Goal: Task Accomplishment & Management: Manage account settings

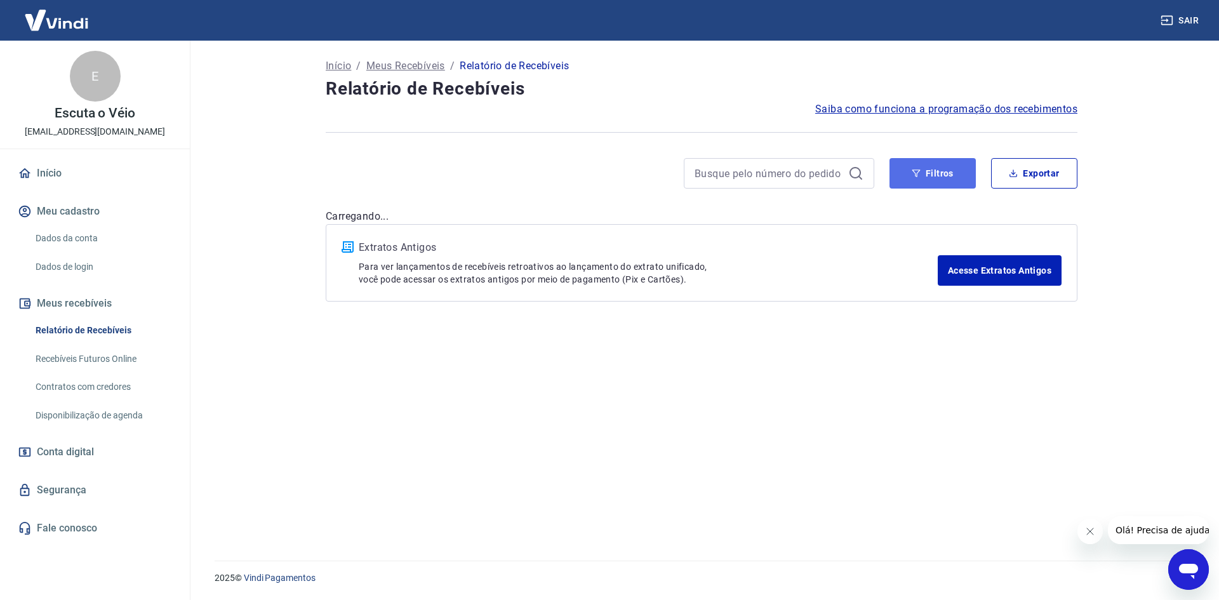
click at [947, 175] on button "Filtros" at bounding box center [933, 173] width 86 height 30
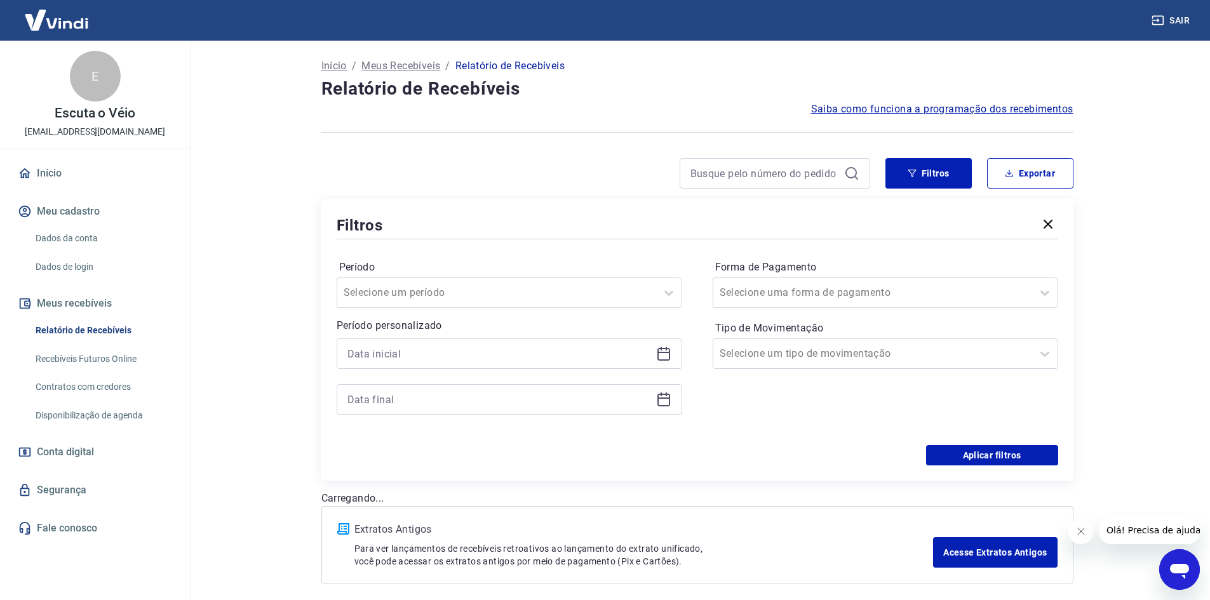
click at [666, 358] on icon at bounding box center [663, 353] width 15 height 15
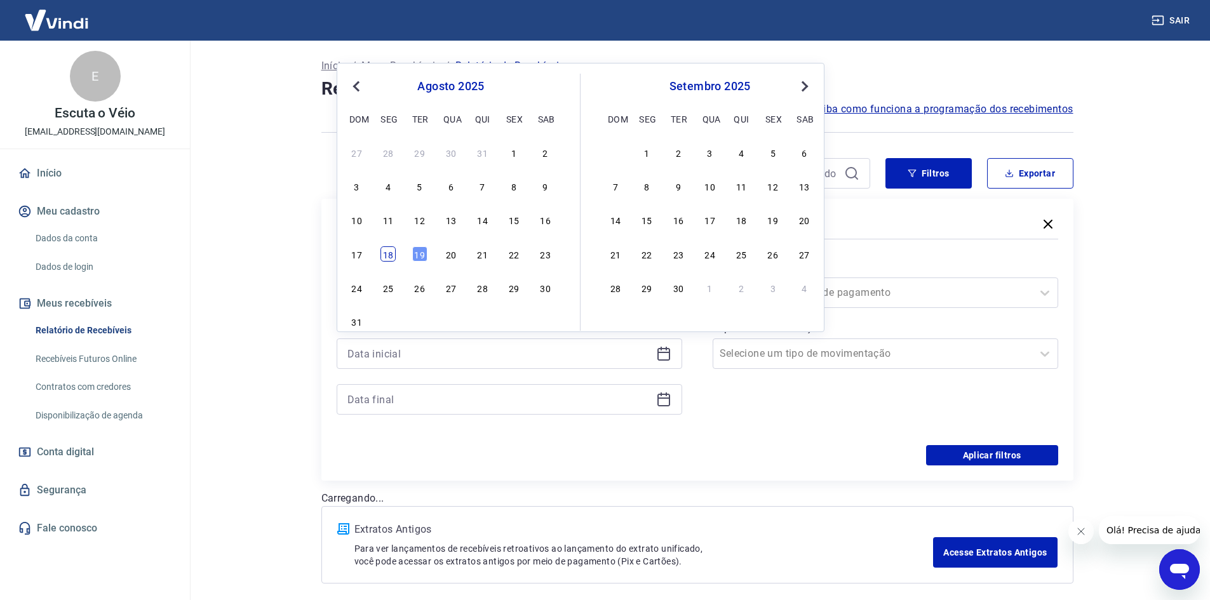
click at [394, 256] on div "18" at bounding box center [387, 253] width 15 height 15
type input "18/08/2025"
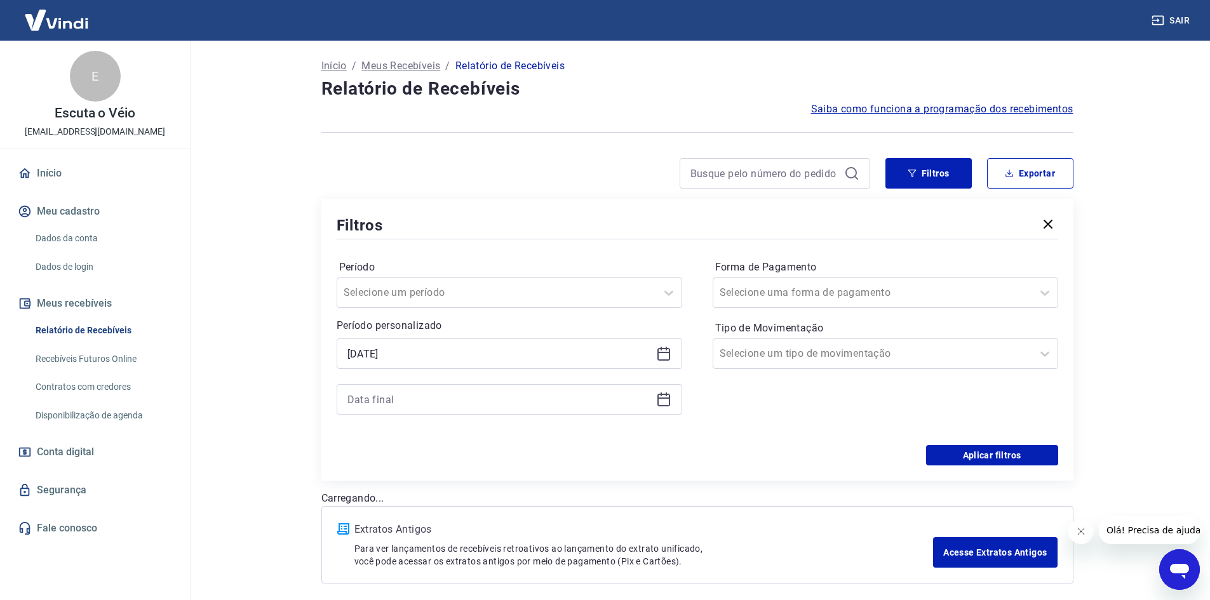
click at [667, 403] on icon at bounding box center [663, 399] width 15 height 15
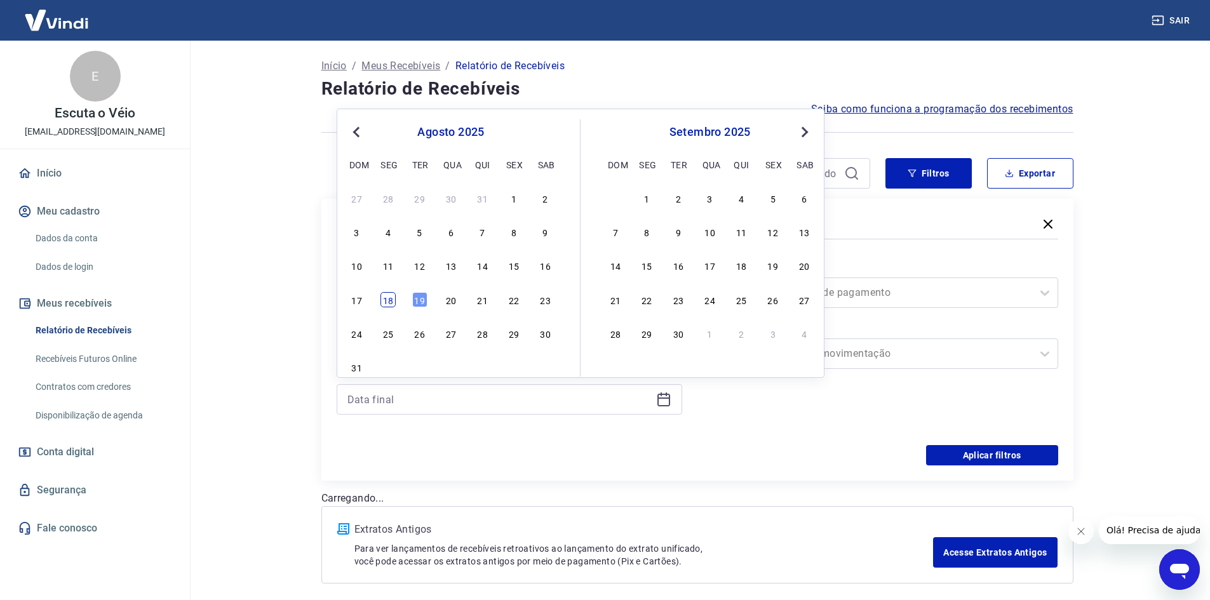
click at [388, 301] on div "18" at bounding box center [387, 299] width 15 height 15
type input "18/08/2025"
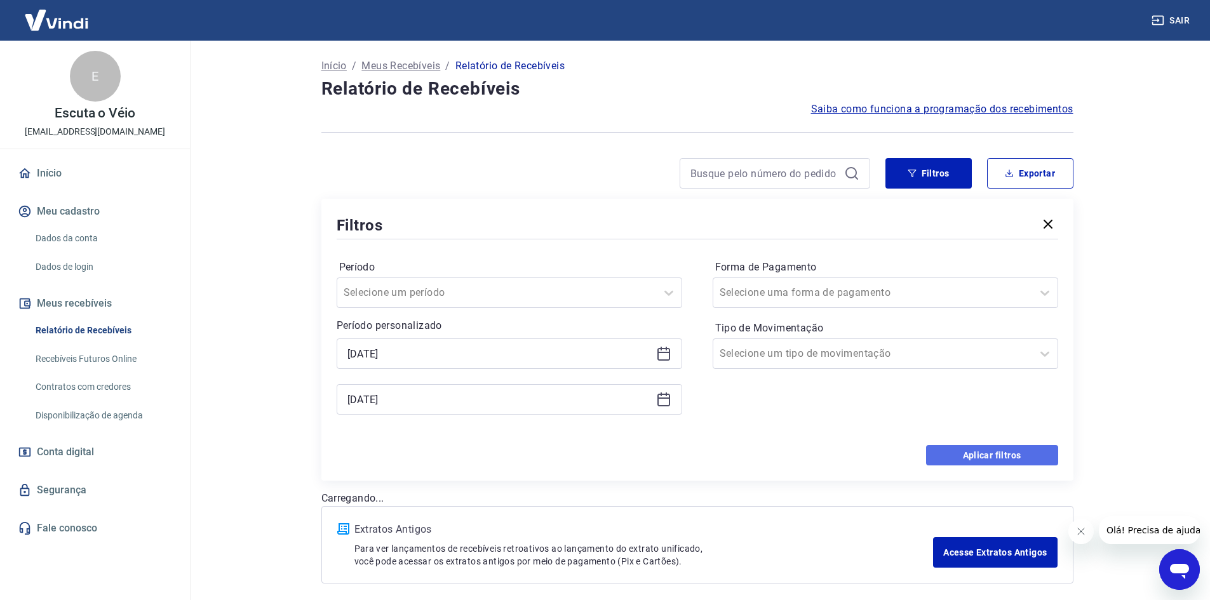
click at [949, 453] on button "Aplicar filtros" at bounding box center [992, 455] width 132 height 20
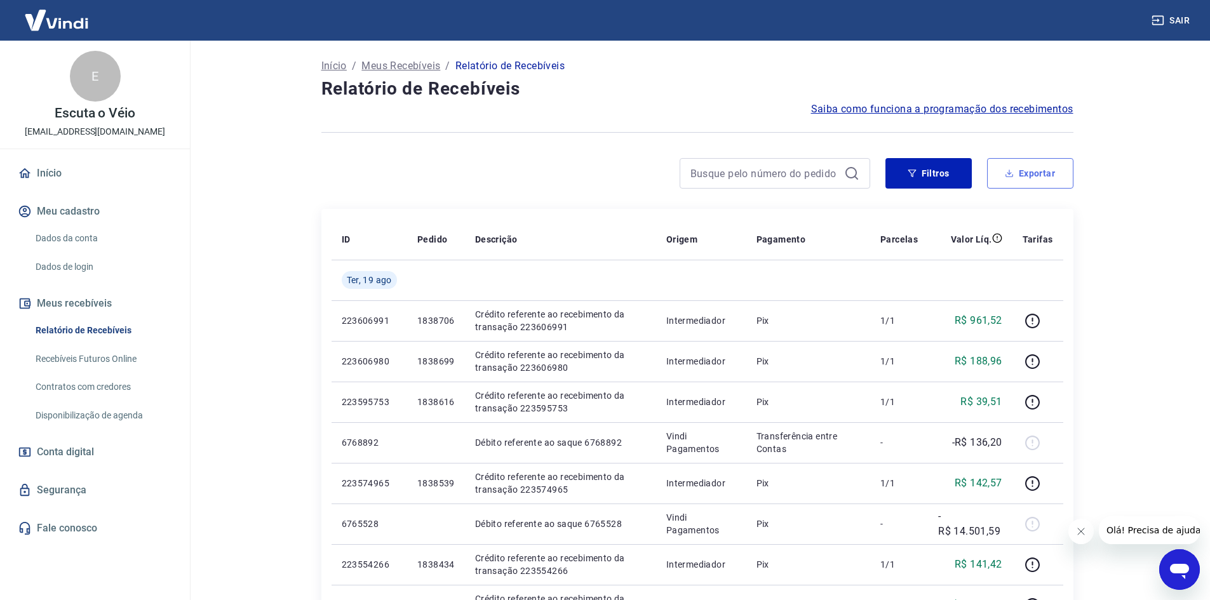
click at [1051, 162] on button "Exportar" at bounding box center [1030, 173] width 86 height 30
type input "18/08/2025"
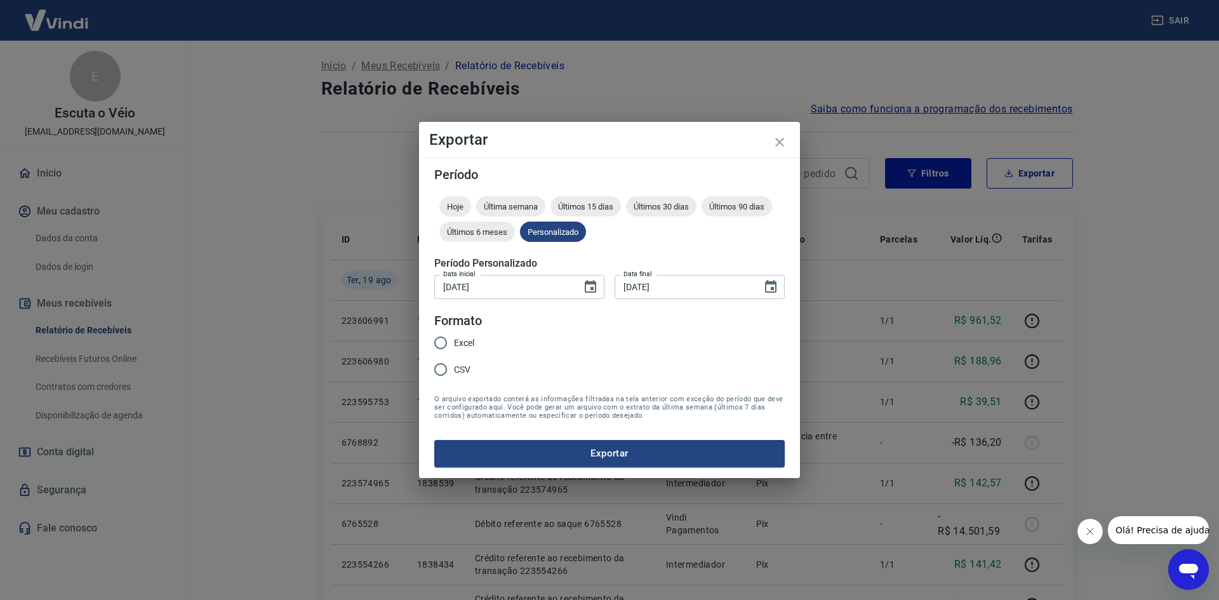
click at [450, 343] on input "Excel" at bounding box center [440, 343] width 27 height 27
radio input "true"
click at [531, 450] on button "Exportar" at bounding box center [609, 453] width 350 height 27
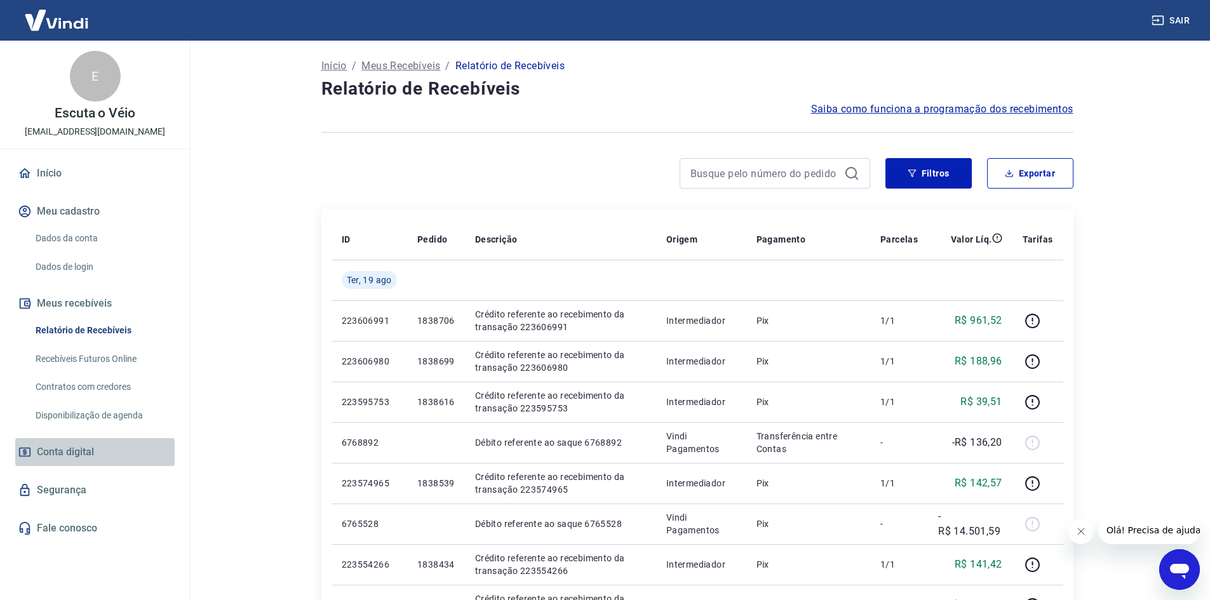
click at [87, 453] on span "Conta digital" at bounding box center [65, 452] width 57 height 18
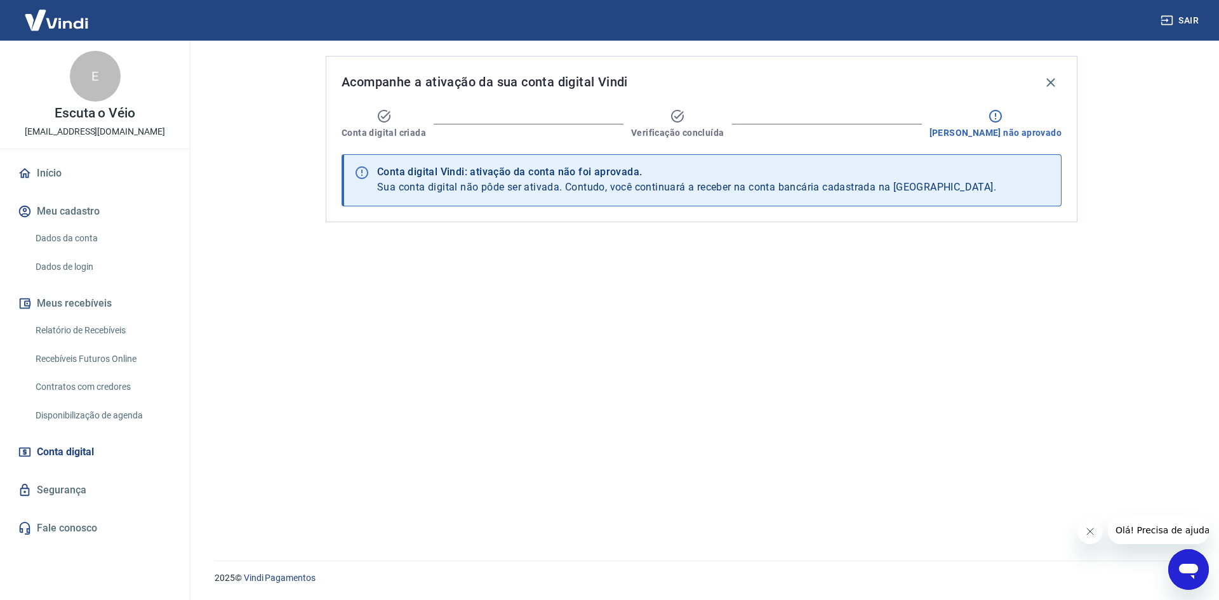
click at [93, 458] on span "Conta digital" at bounding box center [65, 452] width 57 height 18
click at [1091, 538] on button "Fechar mensagem da empresa" at bounding box center [1089, 531] width 25 height 25
